Goal: Task Accomplishment & Management: Manage account settings

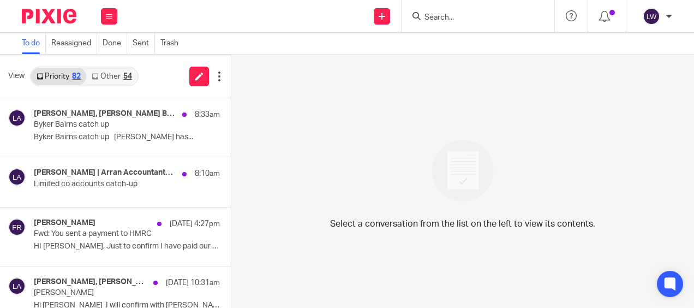
click at [122, 79] on link "Other 54" at bounding box center [111, 76] width 51 height 17
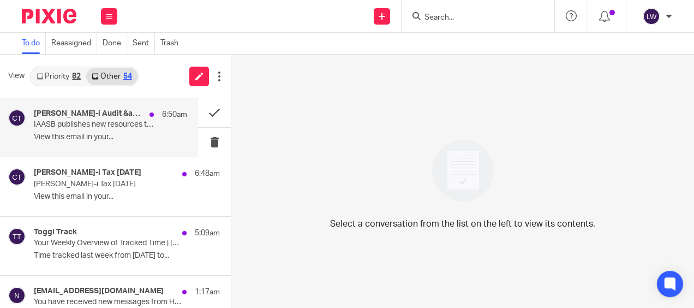
click at [87, 130] on div "[PERSON_NAME]-i Audit &amp; Accounting [DATE] 6:50am IAASB publishes new resour…" at bounding box center [110, 127] width 153 height 37
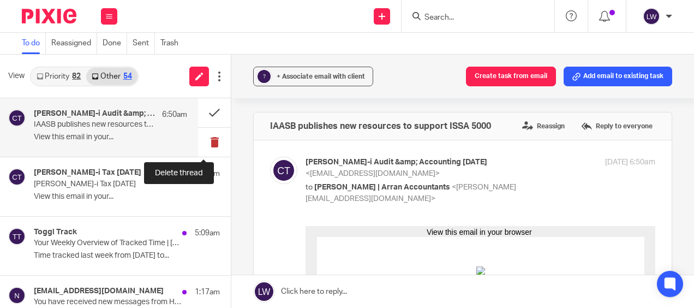
click at [198, 144] on button at bounding box center [214, 142] width 33 height 29
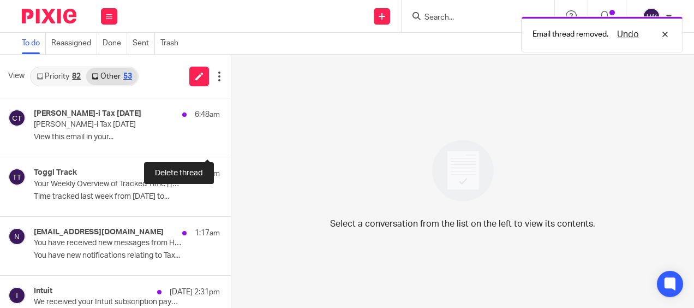
click at [231, 144] on button at bounding box center [235, 142] width 9 height 29
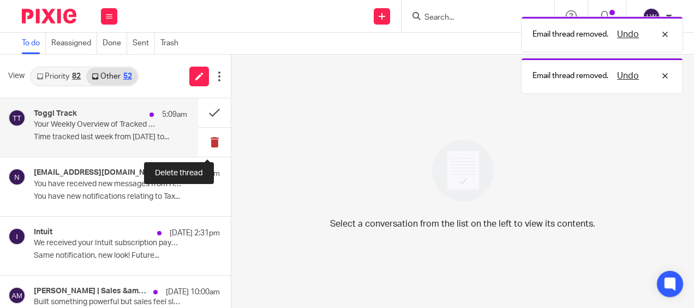
click at [200, 144] on button at bounding box center [214, 142] width 33 height 29
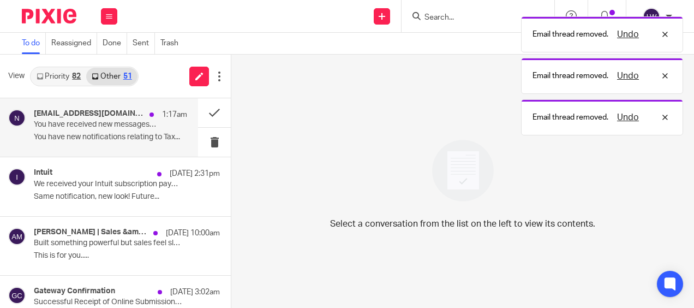
click at [65, 130] on div "noreply@notifications.hmrc.gov.uk 1:17am You have received new messages from HM…" at bounding box center [110, 127] width 153 height 37
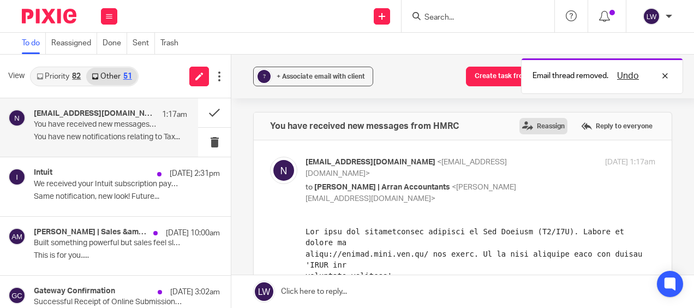
click at [529, 125] on label "Reassign" at bounding box center [543, 126] width 48 height 16
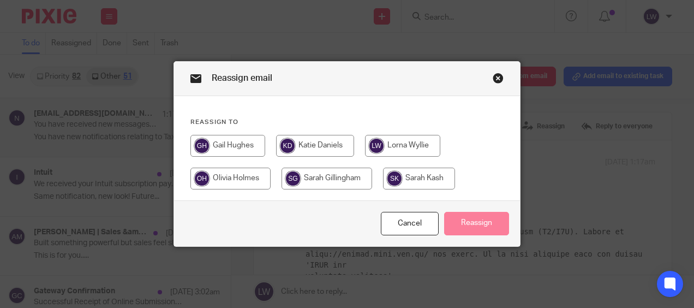
click at [241, 177] on input "radio" at bounding box center [230, 178] width 80 height 22
radio input "true"
click at [469, 220] on button "Reassign" at bounding box center [476, 223] width 65 height 23
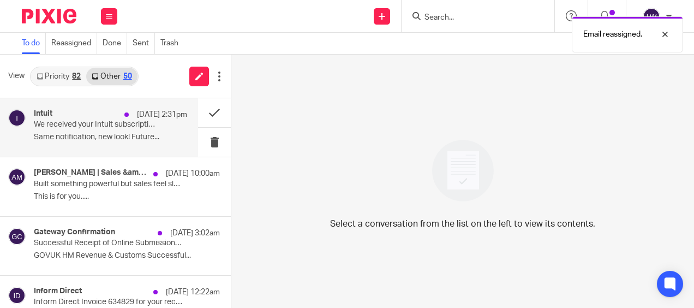
click at [103, 137] on p "Same notification, new look! Future..." at bounding box center [110, 137] width 153 height 9
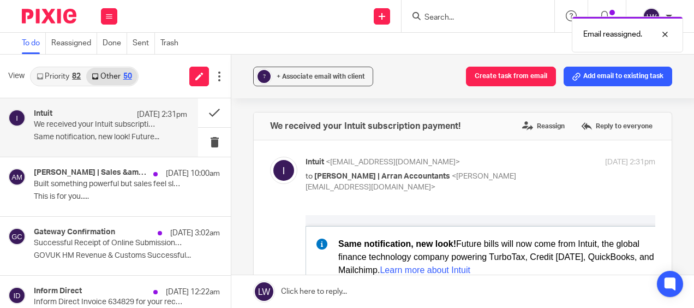
click at [80, 140] on p "Same notification, new look! Future..." at bounding box center [110, 137] width 153 height 9
click at [519, 127] on label "Reassign" at bounding box center [543, 126] width 48 height 16
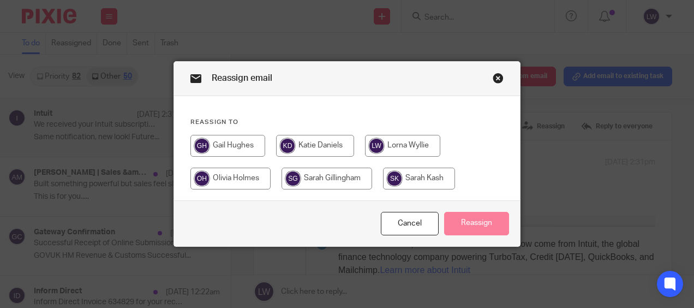
click at [317, 182] on input "radio" at bounding box center [327, 178] width 91 height 22
click at [456, 222] on button "Reassign" at bounding box center [476, 223] width 65 height 23
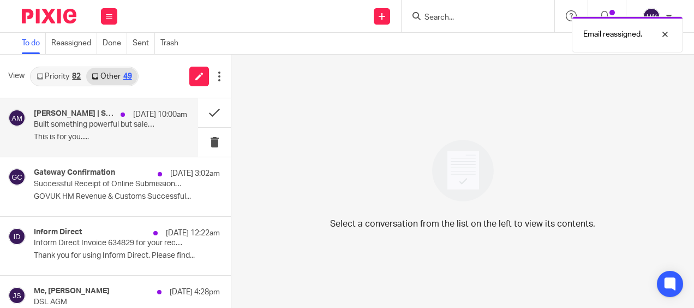
click at [89, 136] on p "This is for you....." at bounding box center [110, 137] width 153 height 9
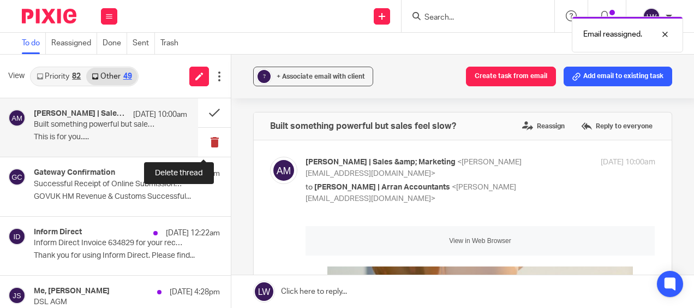
click at [204, 144] on button at bounding box center [214, 142] width 33 height 29
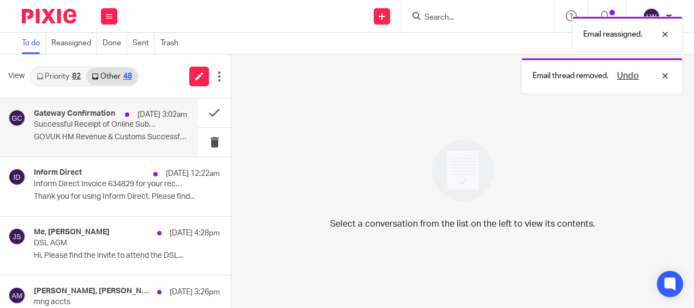
click at [105, 142] on div "Gateway Confirmation 17 Aug 3:02am Successful Receipt of Online Submission for …" at bounding box center [110, 127] width 153 height 37
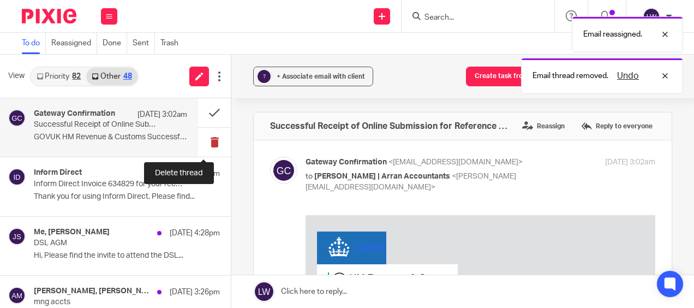
click at [202, 143] on button at bounding box center [214, 142] width 33 height 29
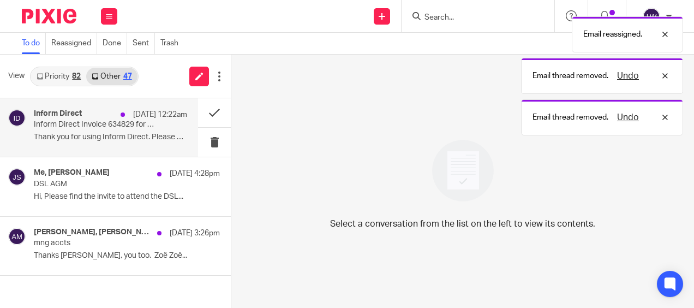
click at [59, 133] on p "Thank you for using Inform Direct. Please find..." at bounding box center [110, 137] width 153 height 9
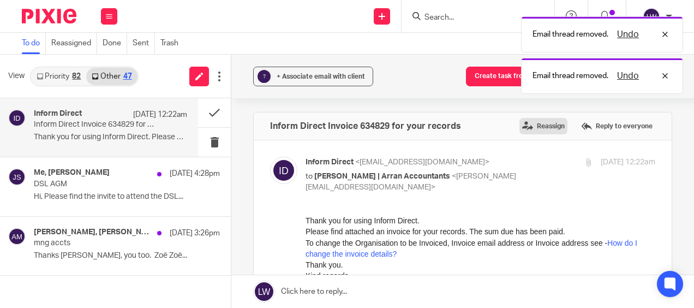
click at [519, 126] on label "Reassign" at bounding box center [543, 126] width 48 height 16
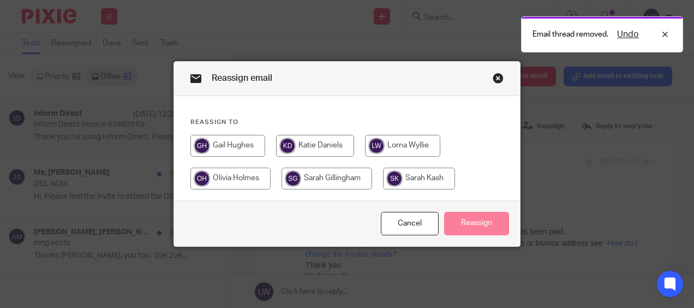
click at [301, 179] on input "radio" at bounding box center [327, 178] width 91 height 22
radio input "true"
click at [481, 224] on button "Reassign" at bounding box center [476, 223] width 65 height 23
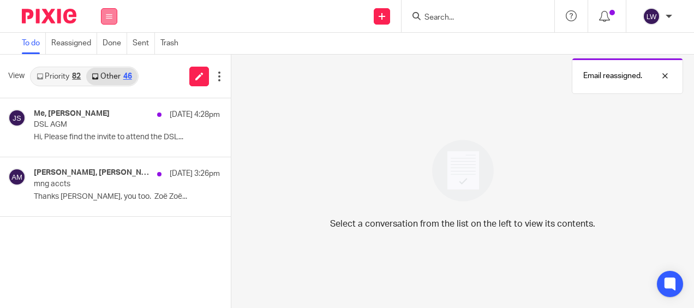
click at [106, 19] on icon at bounding box center [109, 16] width 7 height 7
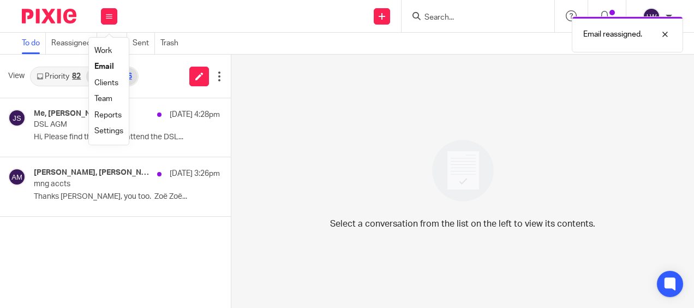
click at [109, 66] on link "Email" at bounding box center [104, 67] width 20 height 8
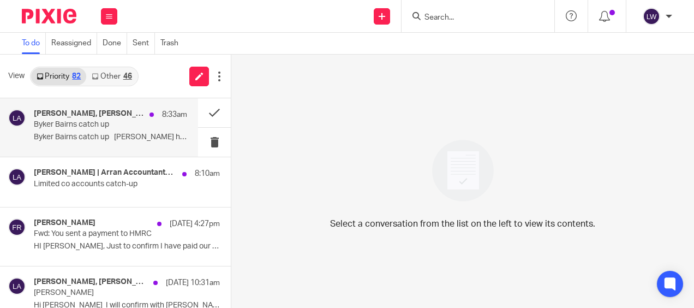
click at [99, 129] on p "Byker Bairns catch up" at bounding box center [95, 124] width 123 height 9
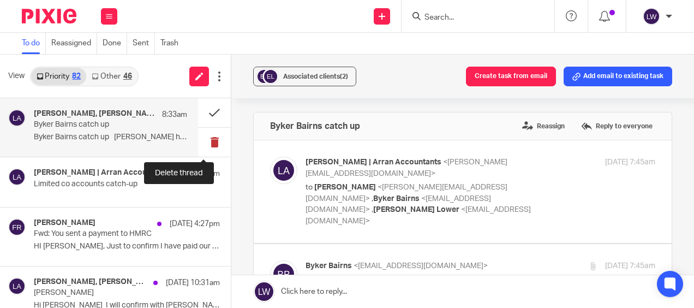
click at [207, 142] on button at bounding box center [214, 142] width 33 height 29
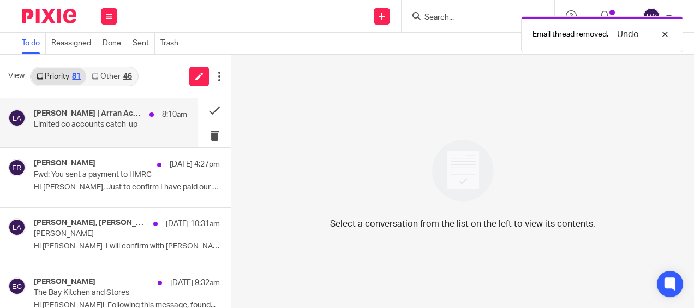
click at [88, 136] on div "[PERSON_NAME] | Arran Accountants, Me 8:10am Limited co accounts catch-up" at bounding box center [99, 122] width 198 height 49
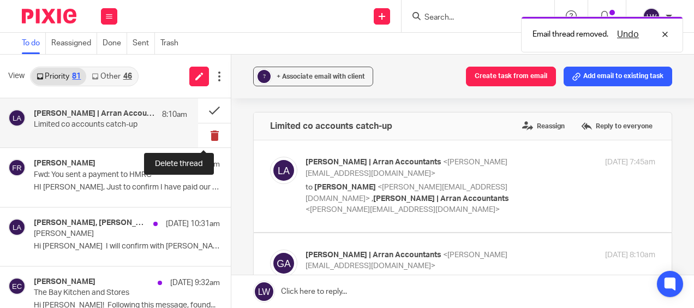
click at [205, 136] on button at bounding box center [214, 135] width 33 height 25
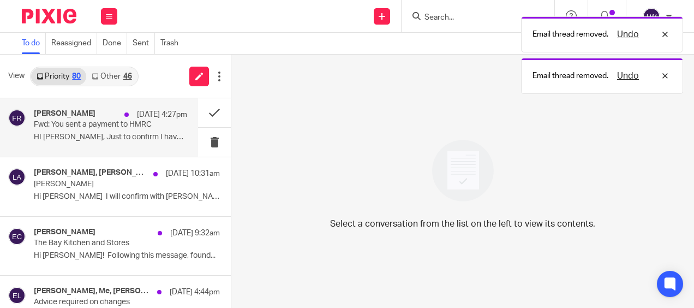
click at [120, 136] on p "HI [PERSON_NAME], Just to confirm I have paid our VAT..." at bounding box center [110, 137] width 153 height 9
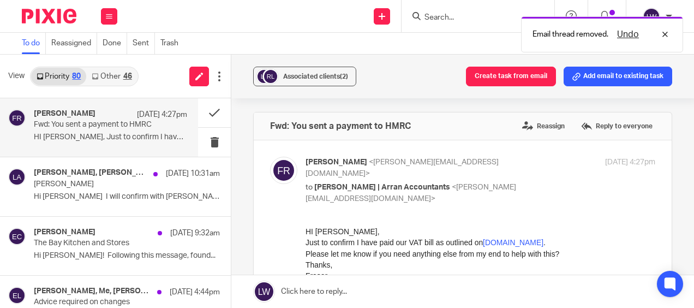
scroll to position [55, 0]
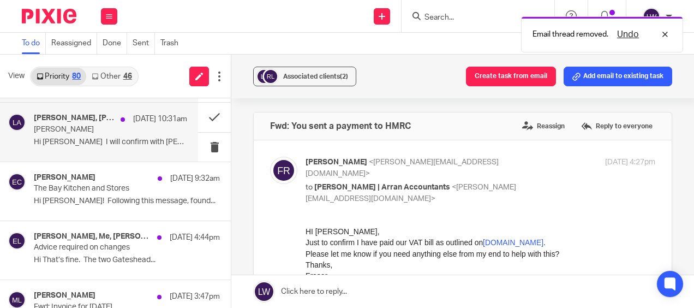
click at [93, 143] on p "Hi [PERSON_NAME] I will confirm with [PERSON_NAME]..." at bounding box center [110, 141] width 153 height 9
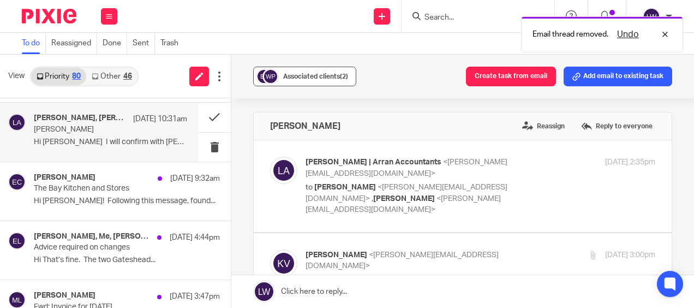
scroll to position [0, 0]
click at [301, 76] on span "Associated clients (2)" at bounding box center [315, 76] width 65 height 7
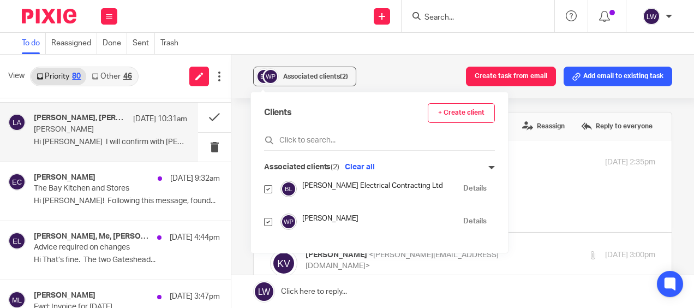
click at [269, 222] on input "checkbox" at bounding box center [268, 222] width 8 height 8
checkbox input "false"
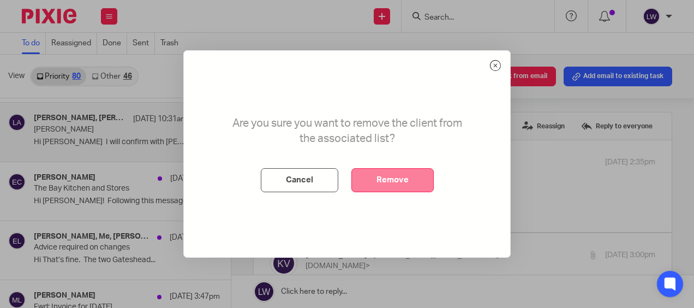
click at [397, 181] on button "Remove" at bounding box center [392, 180] width 82 height 24
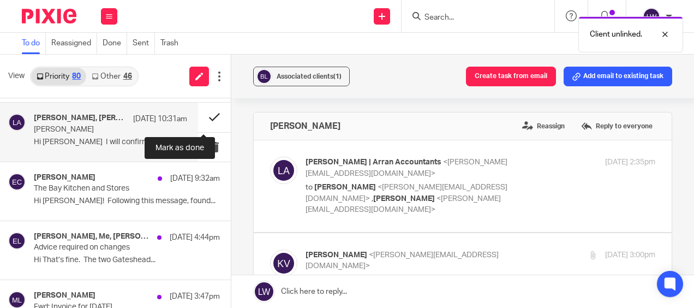
click at [205, 117] on button at bounding box center [214, 117] width 33 height 29
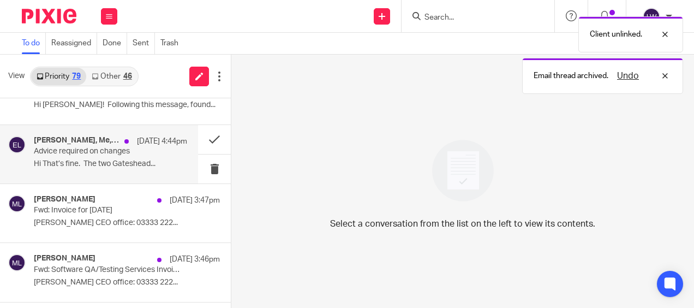
scroll to position [109, 0]
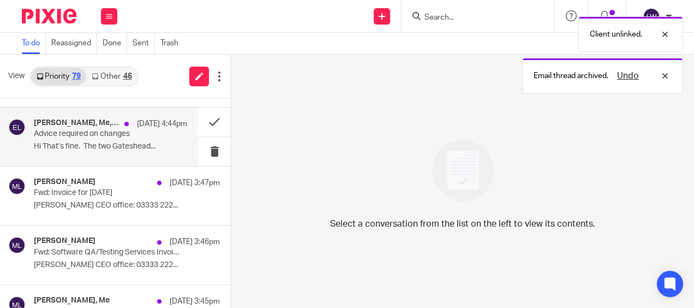
click at [67, 146] on p "Hi That’s fine. The two Gateshead..." at bounding box center [110, 146] width 153 height 9
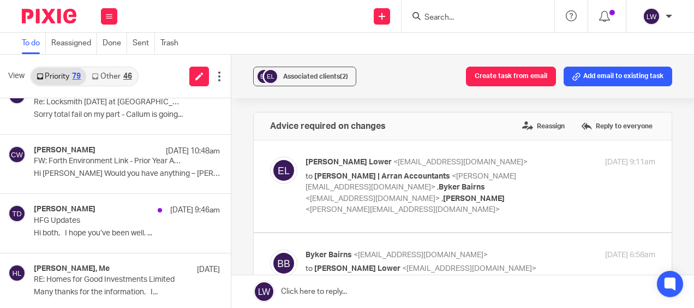
scroll to position [491, 0]
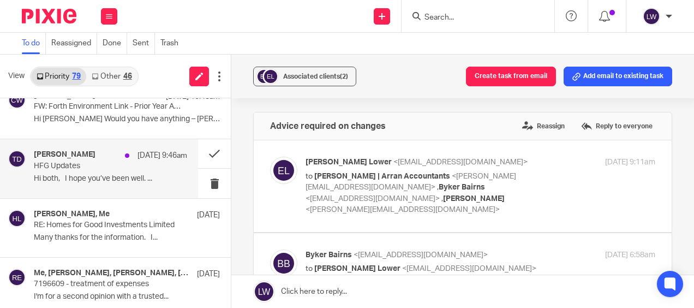
click at [65, 158] on div "[PERSON_NAME] [DATE] 9:46am" at bounding box center [110, 155] width 153 height 11
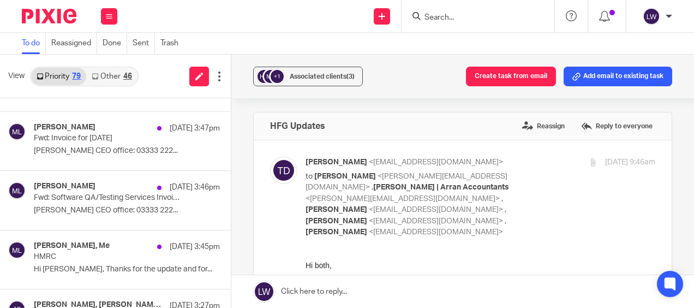
scroll to position [0, 0]
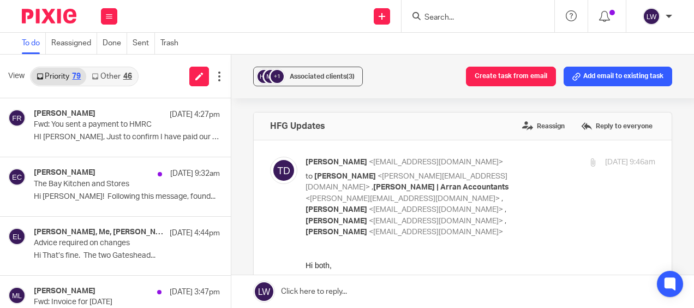
click at [115, 82] on link "Other 46" at bounding box center [111, 76] width 51 height 17
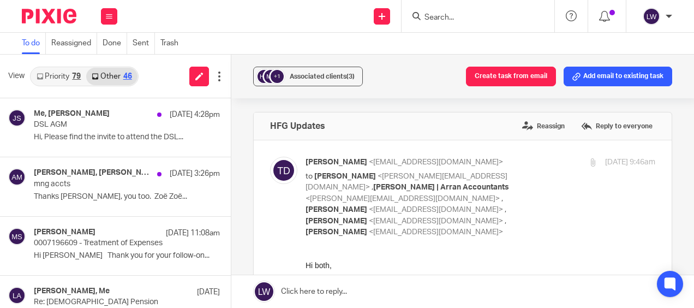
click at [56, 74] on link "Priority 79" at bounding box center [58, 76] width 55 height 17
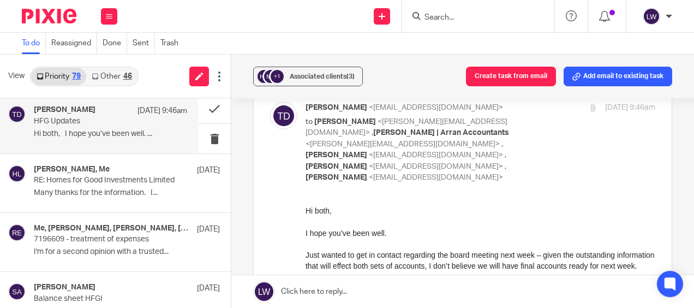
scroll to position [655, 0]
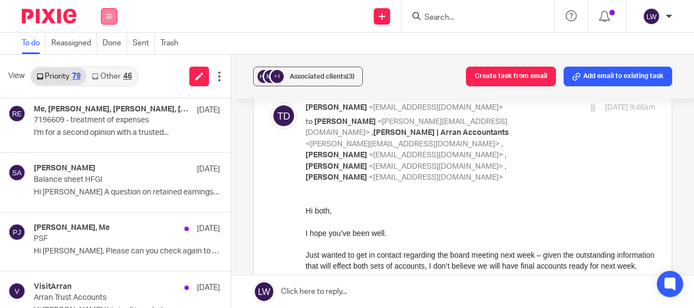
click at [111, 15] on icon at bounding box center [109, 16] width 7 height 7
click at [109, 66] on link "Email" at bounding box center [104, 67] width 20 height 8
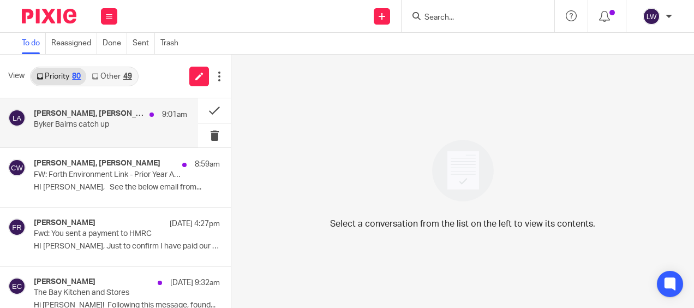
click at [115, 128] on p "Byker Bairns catch up" at bounding box center [95, 124] width 123 height 9
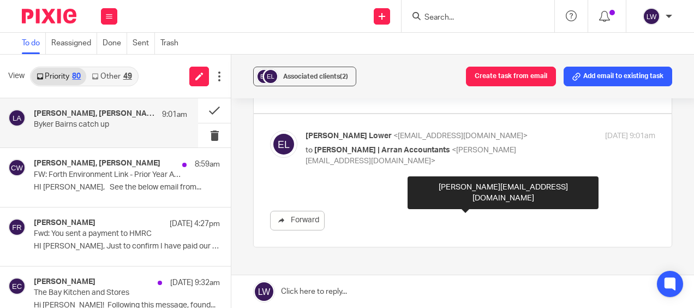
scroll to position [164, 0]
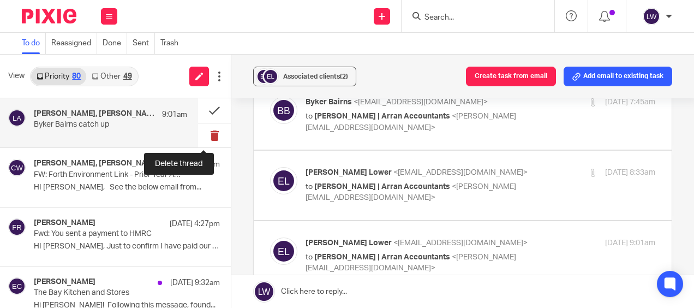
click at [201, 131] on button at bounding box center [214, 135] width 33 height 25
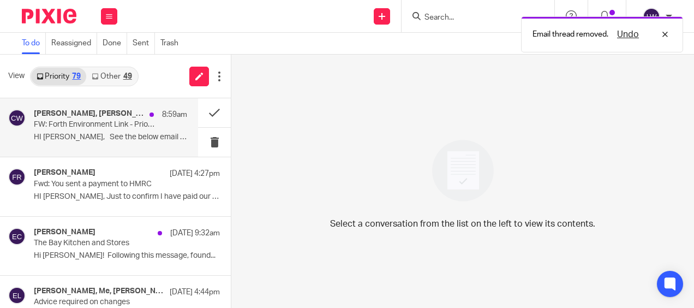
click at [94, 127] on p "FW: Forth Environment Link - Prior Year Accounts Workings" at bounding box center [95, 124] width 123 height 9
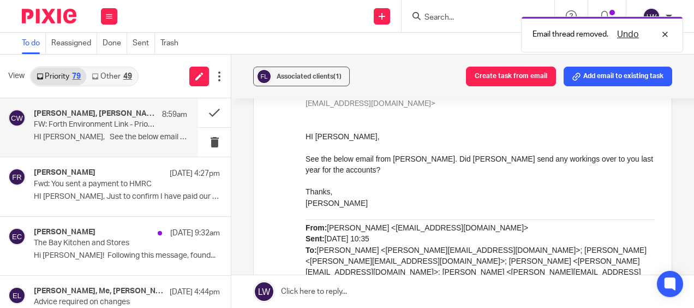
scroll to position [218, 0]
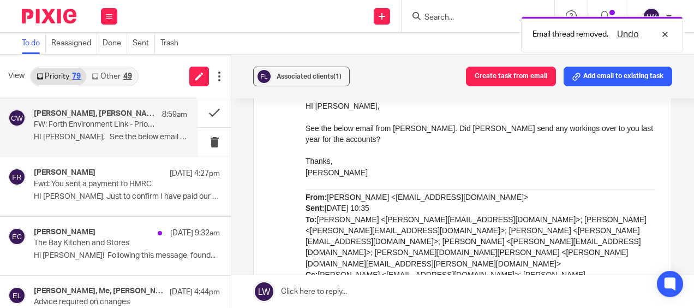
click at [109, 75] on link "Other 49" at bounding box center [111, 76] width 51 height 17
